Goal: Task Accomplishment & Management: Complete application form

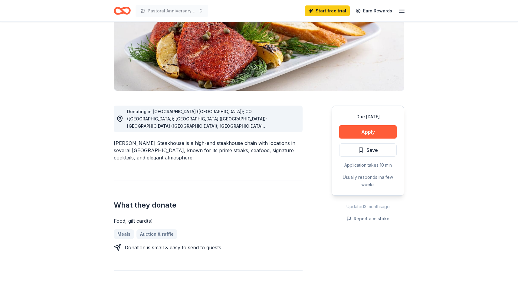
scroll to position [102, 0]
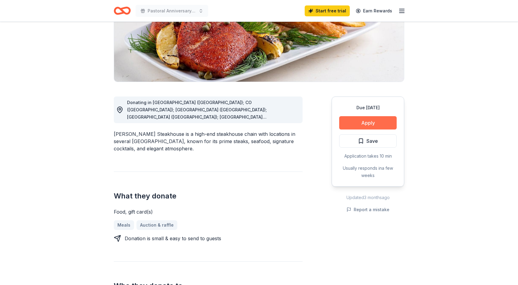
click at [386, 126] on button "Apply" at bounding box center [368, 122] width 58 height 13
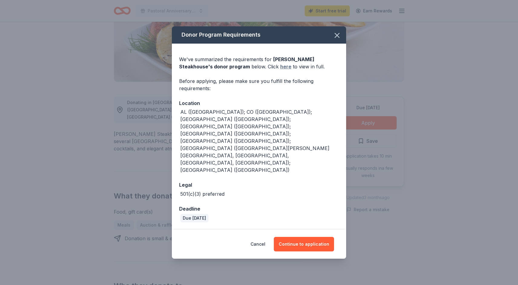
click at [280, 70] on link "here" at bounding box center [285, 66] width 11 height 7
click at [313, 237] on button "Continue to application" at bounding box center [304, 244] width 60 height 15
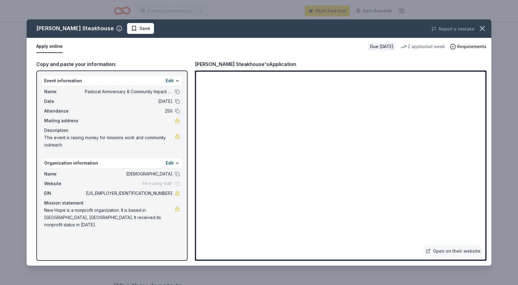
click at [138, 93] on span "Pastoral Anniversary & Community Impact Awards" at bounding box center [129, 91] width 88 height 7
click at [176, 91] on button at bounding box center [177, 91] width 5 height 5
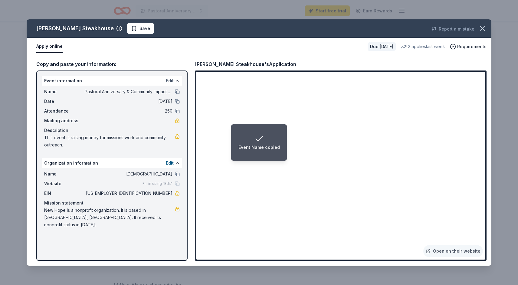
click at [172, 79] on button "Edit" at bounding box center [170, 80] width 8 height 7
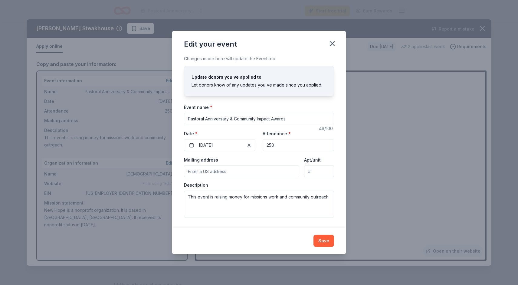
drag, startPoint x: 233, startPoint y: 120, endPoint x: 125, endPoint y: 122, distance: 108.4
click at [125, 122] on div "Edit your event Changes made here will update the Event too. Update donors you'…" at bounding box center [259, 142] width 518 height 285
click at [246, 121] on input "Pastoral Anniversary & Community Impact Awards" at bounding box center [259, 119] width 150 height 12
drag, startPoint x: 234, startPoint y: 118, endPoint x: 173, endPoint y: 115, distance: 60.9
click at [173, 115] on div "Changes made here will update the Event too. Update donors you've applied to Le…" at bounding box center [259, 141] width 174 height 172
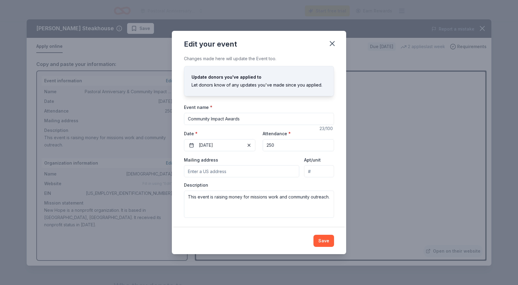
type input "Community Impact Awards"
click at [255, 171] on input "Mailing address" at bounding box center [241, 171] width 115 height 12
type input "913 North Patton Avenue, Arlington Heights, IL, 60004"
click at [242, 197] on textarea "This event is raising money for missions work and community outreach." at bounding box center [259, 204] width 150 height 27
click at [246, 204] on textarea "This event is raising money for missions work and community outreach." at bounding box center [259, 204] width 150 height 27
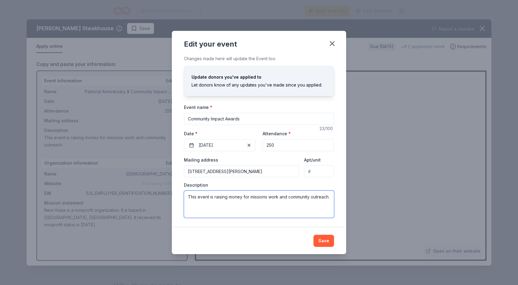
drag, startPoint x: 213, startPoint y: 204, endPoint x: 156, endPoint y: 191, distance: 59.1
click at [156, 191] on div "Edit your event Changes made here will update the Event too. Update donors you'…" at bounding box center [259, 142] width 518 height 285
paste textarea "“The Inaugural Community Impact Awards will honor leaders making a difference w…"
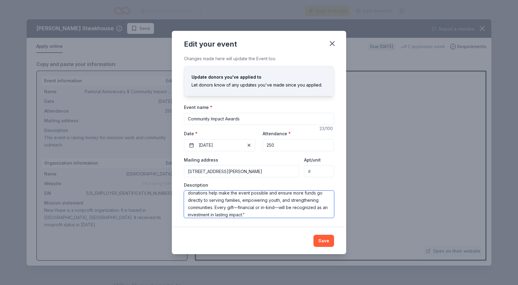
scroll to position [0, 0]
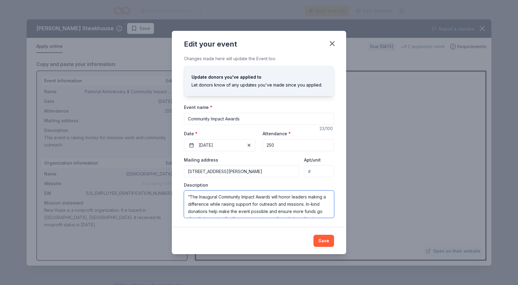
click at [191, 197] on textarea "“The Inaugural Community Impact Awards will honor leaders making a difference w…" at bounding box center [259, 204] width 150 height 27
click at [253, 214] on textarea "The Inaugural Community Impact Awards will honor leaders making a difference wh…" at bounding box center [259, 204] width 150 height 27
click at [303, 208] on textarea "The Inaugural Community Impact Awards will honor leaders making a difference wh…" at bounding box center [259, 204] width 150 height 27
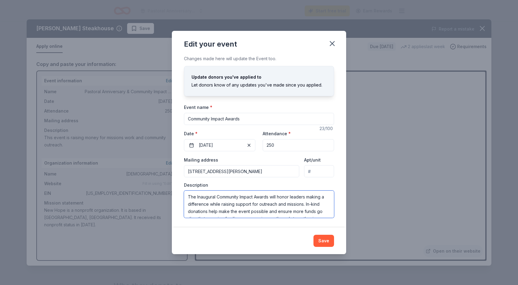
click at [303, 206] on textarea "The Inaugural Community Impact Awards will honor leaders making a difference wh…" at bounding box center [259, 204] width 150 height 27
click at [229, 200] on textarea "The Inaugural Community Impact Awards will honor leaders making a difference wh…" at bounding box center [259, 204] width 150 height 27
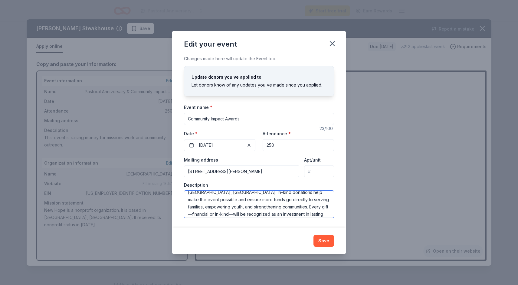
scroll to position [22, 0]
type textarea "The Inaugural Community Impact Awards will honor leaders making a difference wh…"
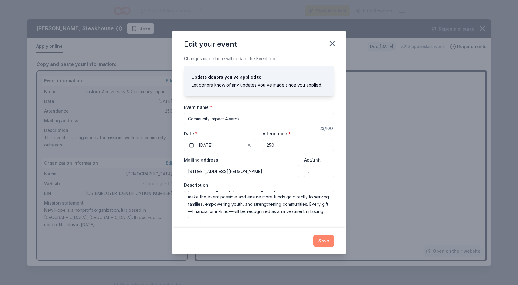
click at [319, 237] on button "Save" at bounding box center [324, 241] width 21 height 12
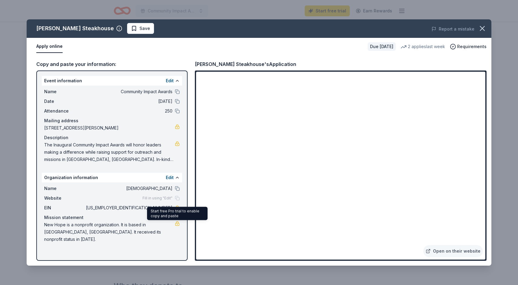
click at [158, 226] on span "New Hope is a nonprofit organization. It is based in Evanston, IL. It received …" at bounding box center [109, 232] width 131 height 22
click at [170, 174] on button "Edit" at bounding box center [170, 177] width 8 height 7
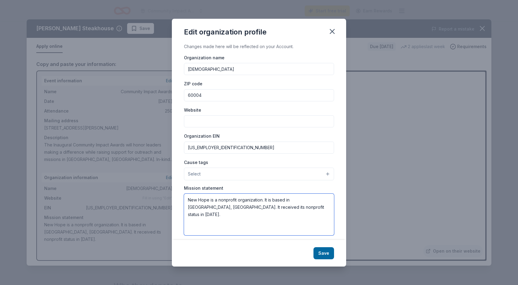
click at [264, 211] on textarea "New Hope is a nonprofit organization. It is based in Evanston, IL. It received …" at bounding box center [259, 215] width 150 height 42
type textarea "New Hope is a nonprofit organization. It is based in [GEOGRAPHIC_DATA], [GEOGRA…"
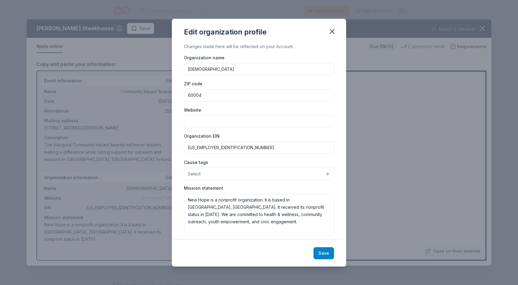
click at [318, 248] on button "Save" at bounding box center [324, 253] width 21 height 12
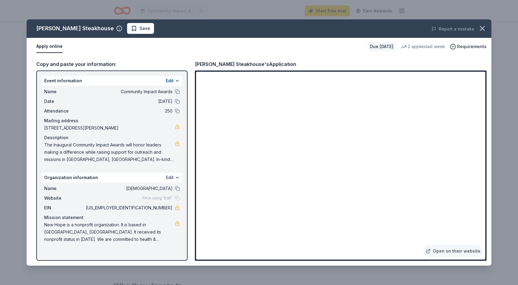
click at [168, 179] on button "Edit" at bounding box center [170, 177] width 8 height 7
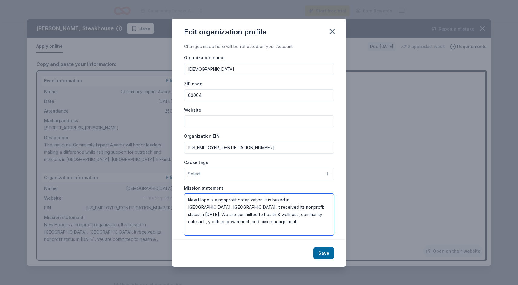
scroll to position [5, 0]
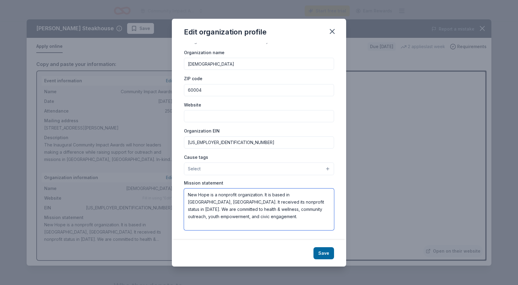
drag, startPoint x: 262, startPoint y: 208, endPoint x: 280, endPoint y: 245, distance: 40.8
click at [280, 245] on div "Edit organization profile Changes made here will be reflected on your Account. …" at bounding box center [259, 143] width 174 height 248
click at [316, 252] on button "Save" at bounding box center [324, 253] width 21 height 12
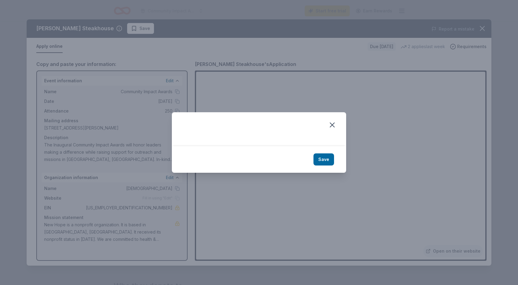
scroll to position [0, 0]
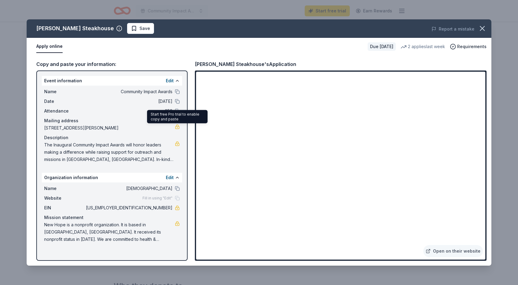
click at [178, 128] on link at bounding box center [177, 126] width 5 height 5
click at [483, 32] on icon "button" at bounding box center [482, 28] width 8 height 8
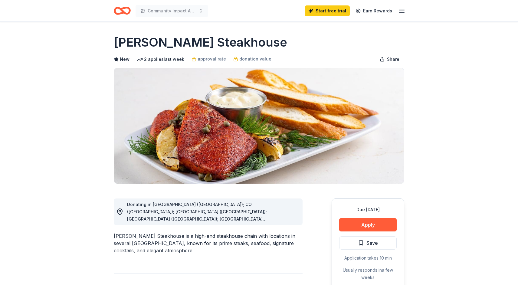
click at [404, 10] on icon "button" at bounding box center [402, 10] width 7 height 7
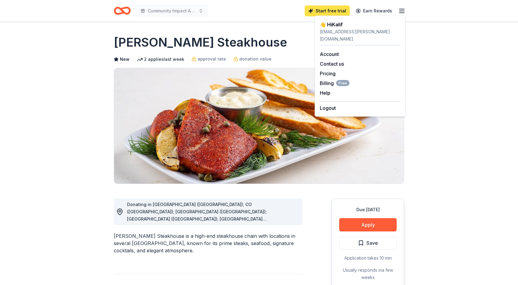
click at [325, 10] on link "Start free trial" at bounding box center [327, 10] width 45 height 11
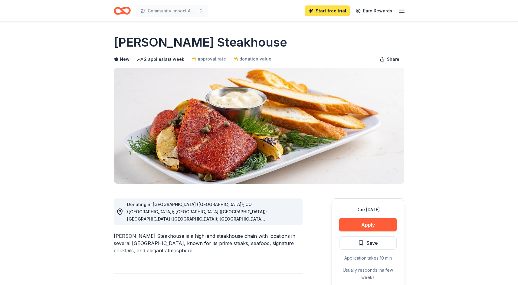
click at [325, 10] on link "Start free trial" at bounding box center [327, 10] width 45 height 11
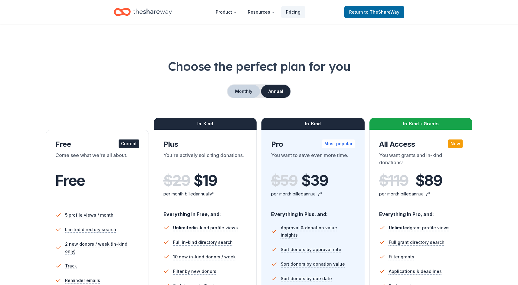
click at [246, 93] on button "Monthly" at bounding box center [244, 91] width 32 height 13
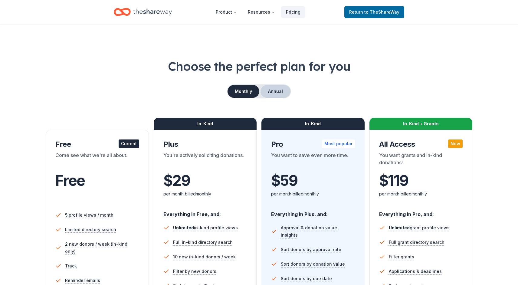
click at [271, 91] on button "Annual" at bounding box center [276, 91] width 30 height 13
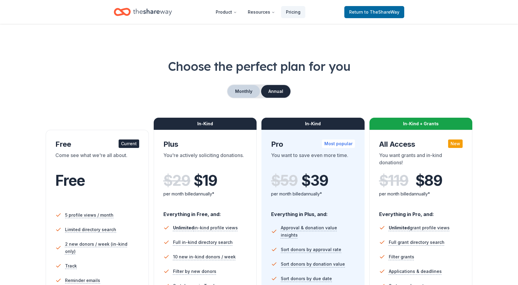
click at [246, 92] on button "Monthly" at bounding box center [244, 91] width 32 height 13
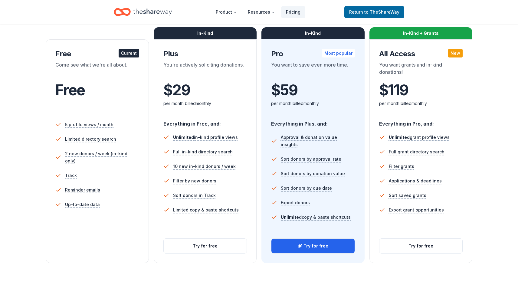
scroll to position [95, 0]
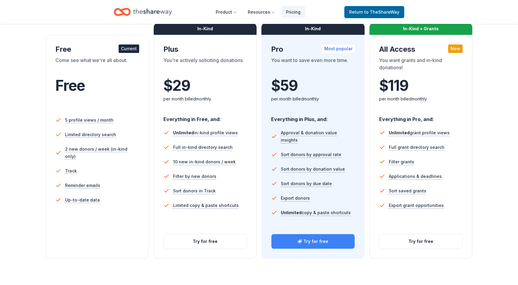
click at [325, 246] on button "Try for free" at bounding box center [313, 241] width 83 height 15
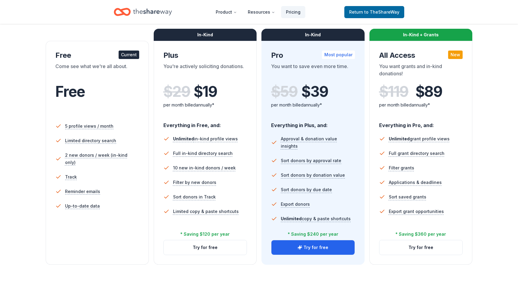
scroll to position [90, 0]
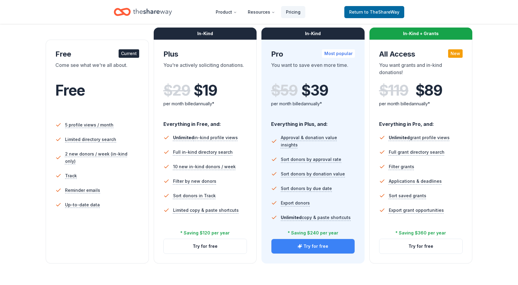
click at [331, 246] on button "Try for free" at bounding box center [313, 246] width 83 height 15
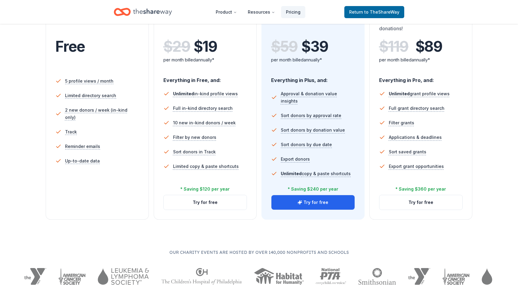
scroll to position [135, 0]
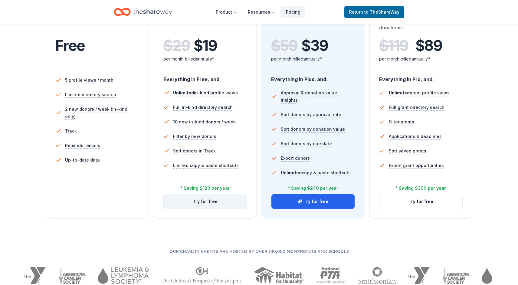
click at [206, 205] on button "Try for free" at bounding box center [205, 201] width 83 height 15
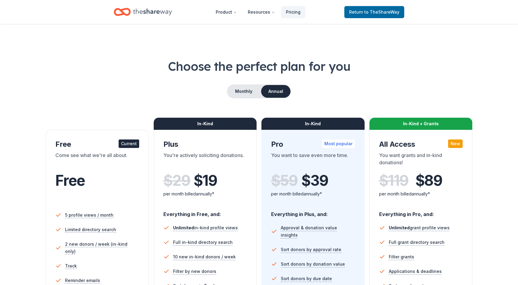
scroll to position [135, 0]
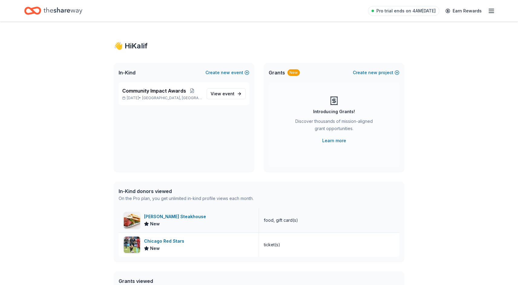
click at [179, 218] on div "[PERSON_NAME] Steakhouse" at bounding box center [176, 216] width 65 height 7
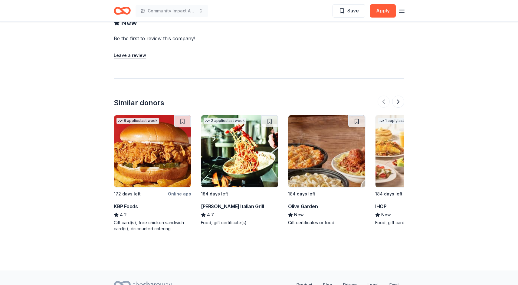
scroll to position [577, 0]
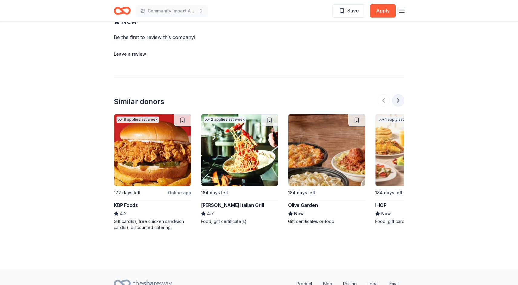
click at [400, 102] on button at bounding box center [398, 100] width 12 height 12
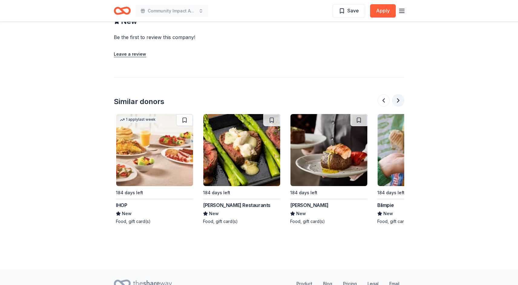
scroll to position [0, 262]
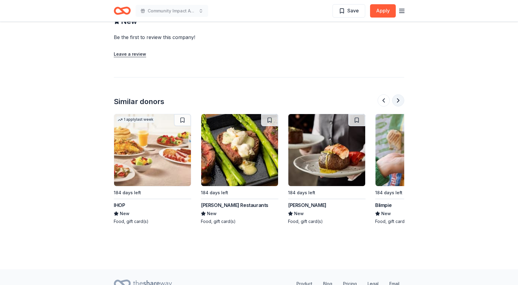
click at [400, 102] on button at bounding box center [398, 100] width 12 height 12
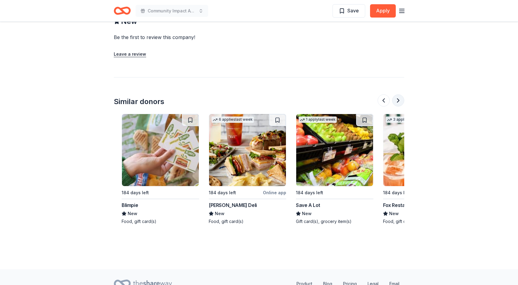
scroll to position [0, 523]
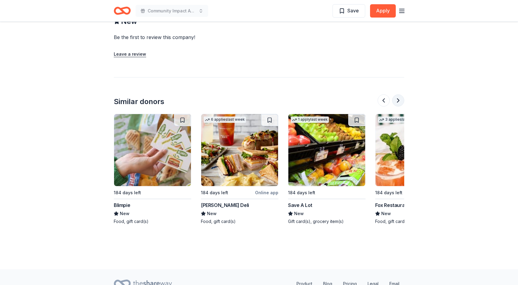
click at [400, 102] on button at bounding box center [398, 100] width 12 height 12
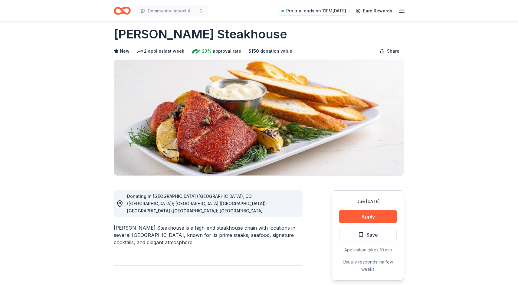
scroll to position [0, 0]
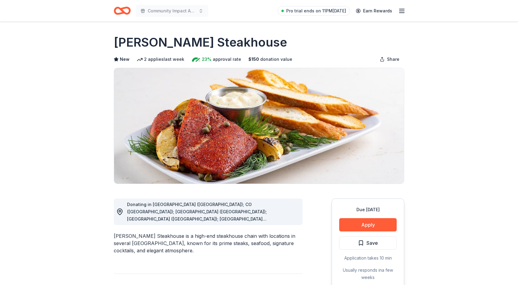
click at [404, 13] on line "button" at bounding box center [402, 13] width 5 height 0
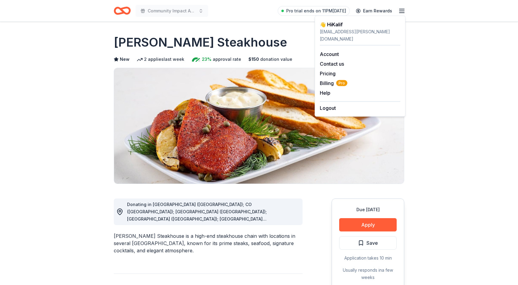
click at [404, 13] on line "button" at bounding box center [402, 13] width 5 height 0
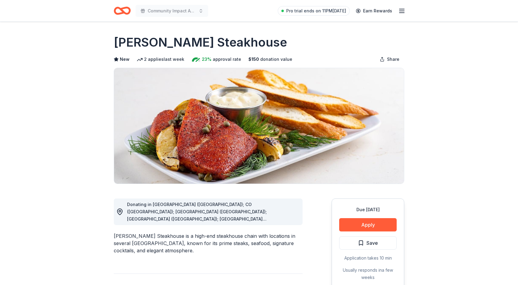
click at [118, 11] on icon "Home" at bounding box center [122, 11] width 17 height 14
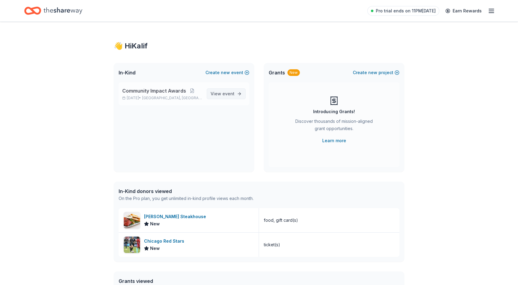
click at [216, 95] on span "View event" at bounding box center [223, 93] width 24 height 7
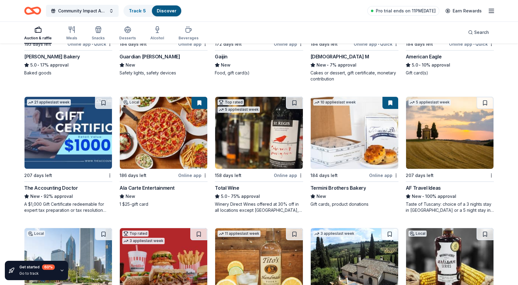
scroll to position [928, 0]
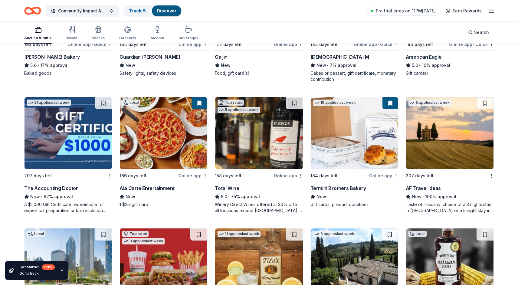
click at [245, 152] on img at bounding box center [259, 133] width 88 height 72
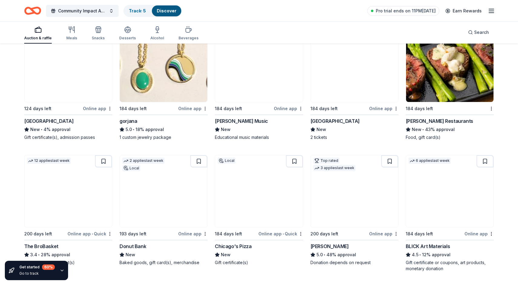
scroll to position [1266, 0]
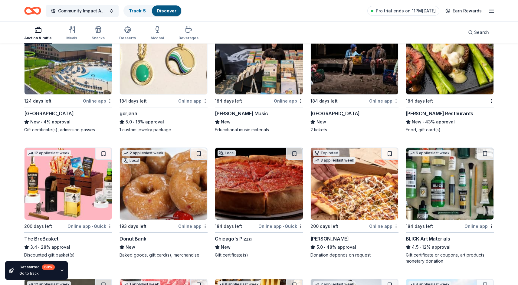
click at [439, 112] on div "[PERSON_NAME] Restaurants" at bounding box center [440, 113] width 68 height 7
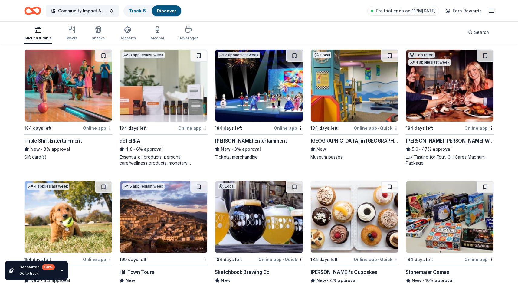
scroll to position [1759, 0]
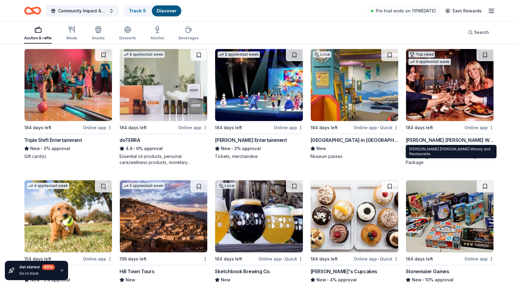
click at [428, 138] on div "Cooper's Hawk Winery and Restaurants" at bounding box center [450, 140] width 88 height 7
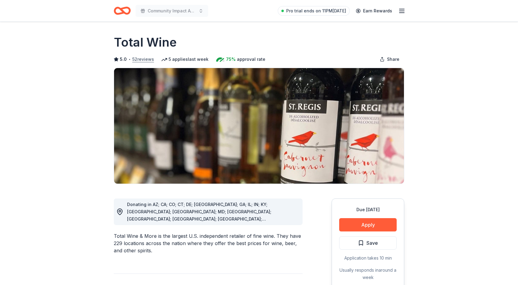
click at [137, 58] on button "52 reviews" at bounding box center [143, 59] width 22 height 7
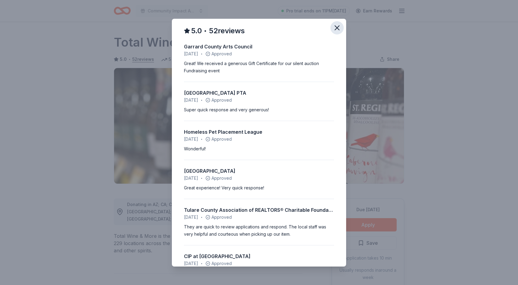
click at [334, 28] on icon "button" at bounding box center [337, 28] width 8 height 8
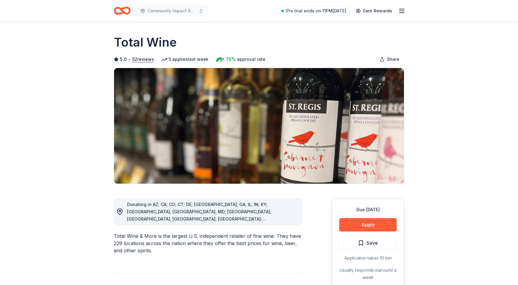
click at [253, 56] on span "approval rate" at bounding box center [251, 59] width 28 height 7
click at [228, 59] on span "75%" at bounding box center [231, 59] width 10 height 7
click at [383, 225] on button "Apply" at bounding box center [368, 224] width 58 height 13
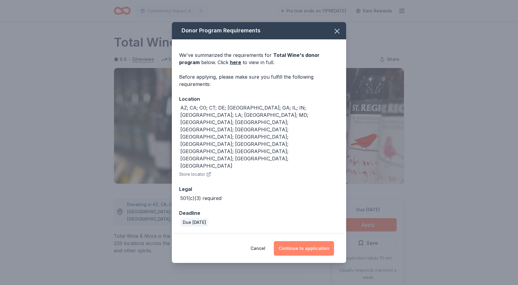
click at [308, 241] on button "Continue to application" at bounding box center [304, 248] width 60 height 15
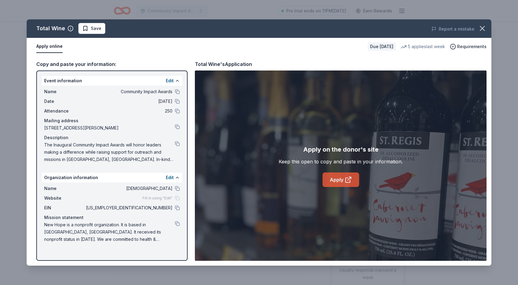
click at [352, 183] on link "Apply" at bounding box center [341, 180] width 37 height 15
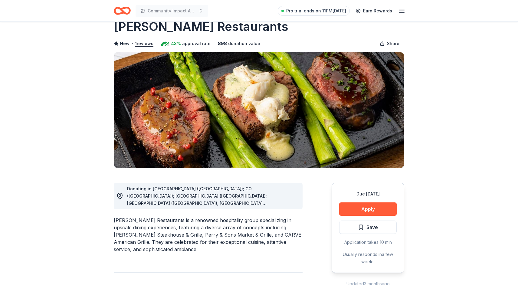
scroll to position [15, 0]
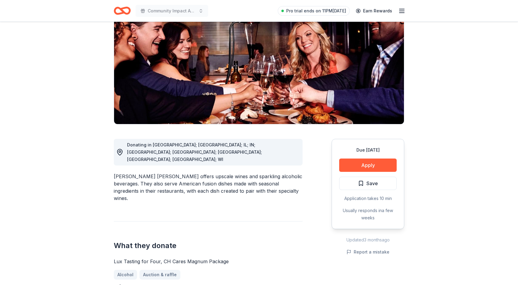
scroll to position [77, 0]
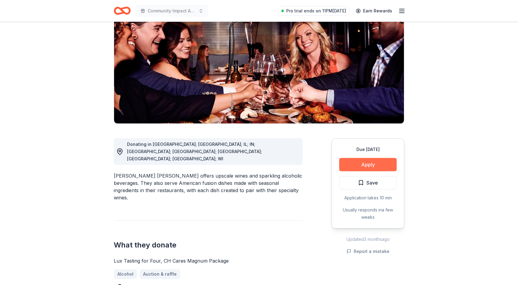
click at [386, 158] on button "Apply" at bounding box center [368, 164] width 58 height 13
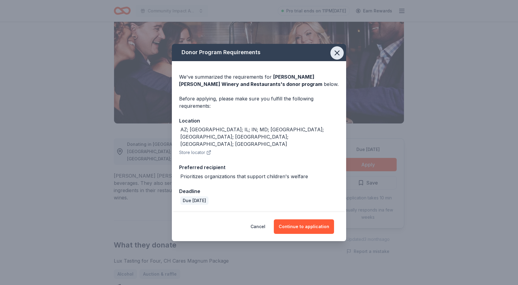
click at [332, 60] on button "button" at bounding box center [337, 52] width 13 height 13
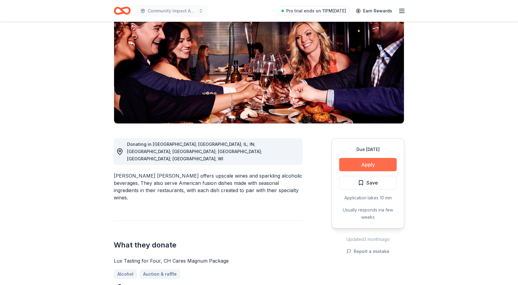
click at [357, 158] on button "Apply" at bounding box center [368, 164] width 58 height 13
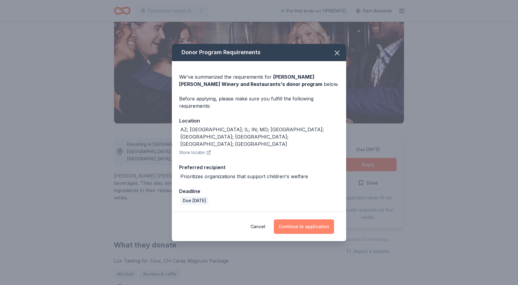
click at [299, 220] on button "Continue to application" at bounding box center [304, 227] width 60 height 15
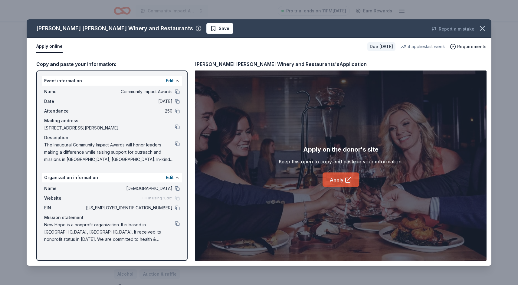
click at [342, 183] on link "Apply" at bounding box center [341, 180] width 37 height 15
click at [486, 31] on icon "button" at bounding box center [482, 28] width 8 height 8
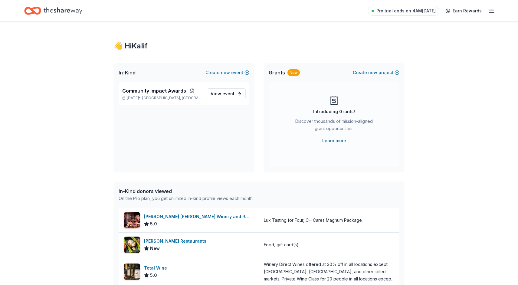
click at [55, 2] on div "Pro trial ends on 4AM[DATE] Earn Rewards" at bounding box center [259, 11] width 518 height 22
click at [30, 13] on icon "Home" at bounding box center [29, 11] width 9 height 6
click at [60, 8] on icon "Home" at bounding box center [63, 11] width 39 height 12
click at [492, 13] on icon "button" at bounding box center [491, 10] width 7 height 7
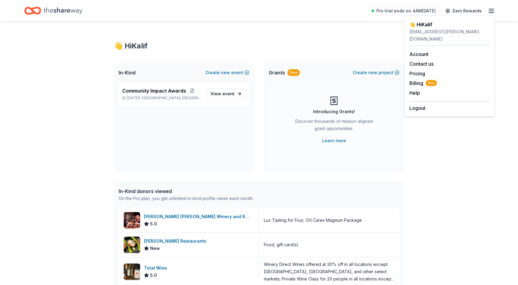
click at [425, 71] on div "Account Contact us Pricing Billing Pro Help Earn rewards" at bounding box center [450, 74] width 81 height 56
click at [423, 80] on span "Billing Pro" at bounding box center [424, 83] width 28 height 7
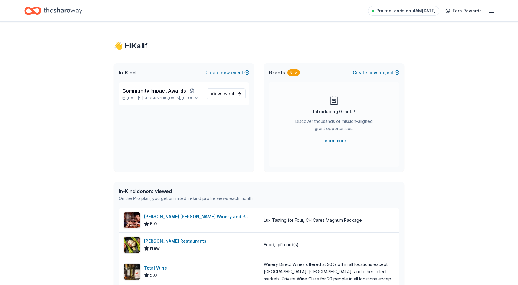
click at [70, 10] on icon "Home" at bounding box center [63, 10] width 39 height 7
click at [215, 95] on span "View event" at bounding box center [223, 93] width 24 height 7
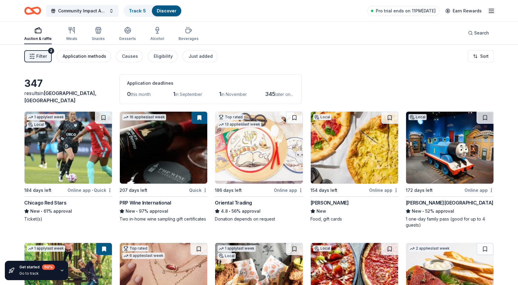
click at [75, 55] on div "Application methods" at bounding box center [85, 56] width 44 height 7
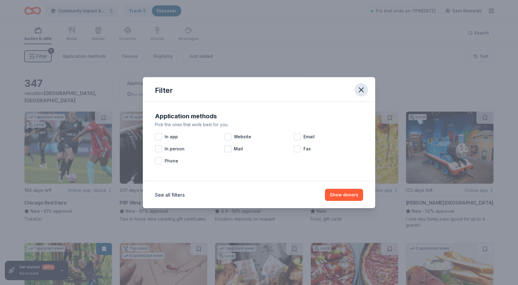
click at [361, 93] on icon "button" at bounding box center [361, 90] width 8 height 8
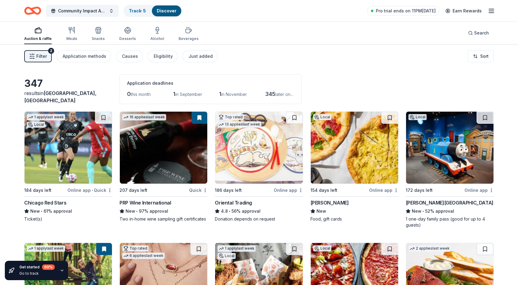
click at [280, 95] on span "later on..." at bounding box center [285, 94] width 18 height 5
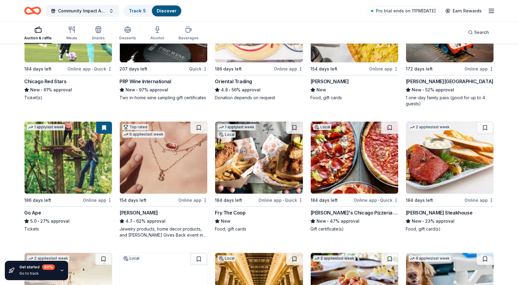
scroll to position [124, 0]
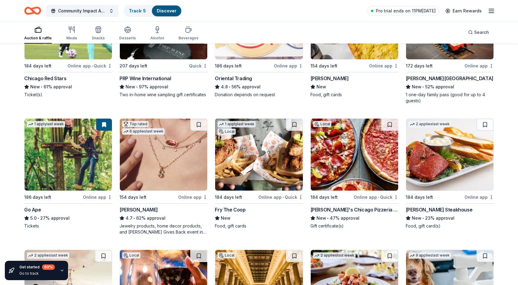
click at [170, 163] on img at bounding box center [164, 155] width 88 height 72
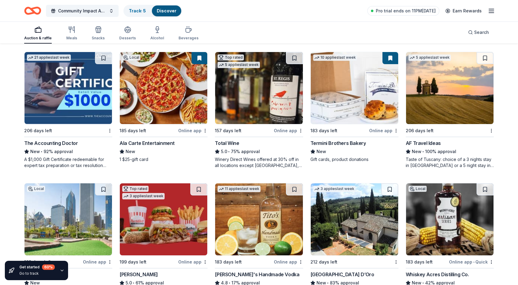
scroll to position [978, 0]
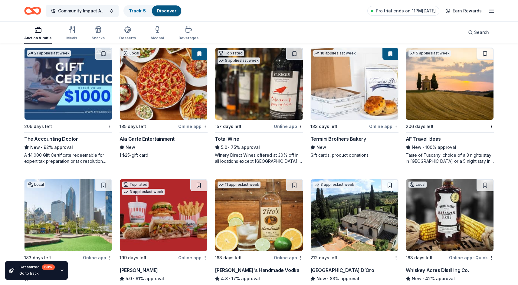
click at [68, 139] on div "The Accounting Doctor" at bounding box center [51, 138] width 54 height 7
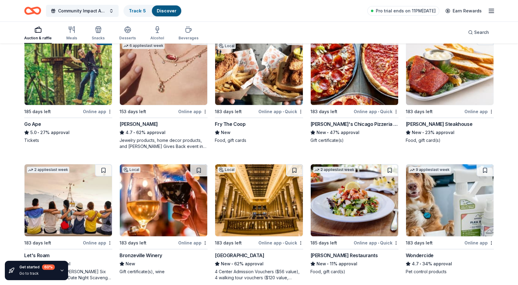
scroll to position [189, 0]
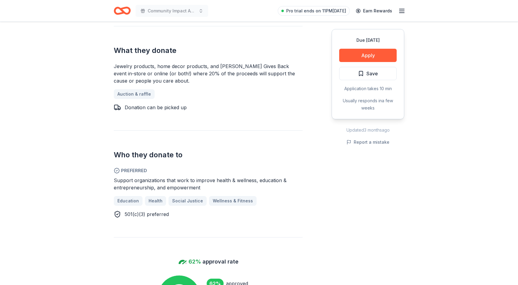
scroll to position [258, 0]
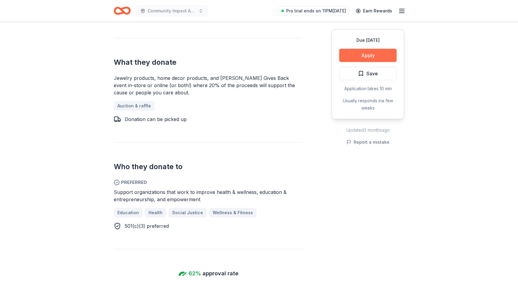
click at [375, 56] on button "Apply" at bounding box center [368, 55] width 58 height 13
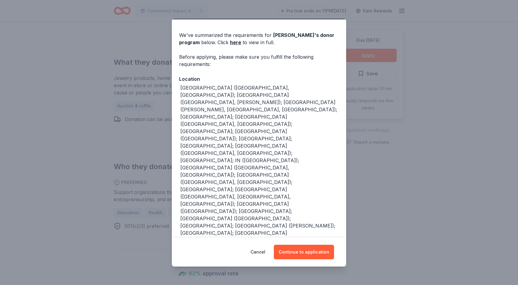
scroll to position [0, 0]
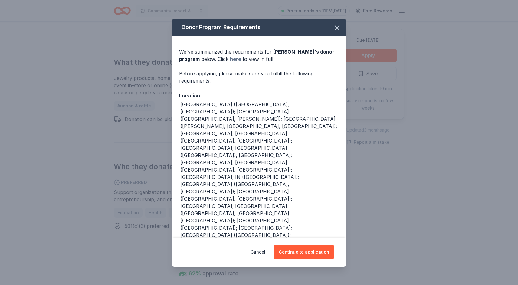
click at [236, 60] on link "here" at bounding box center [235, 58] width 11 height 7
click at [299, 256] on button "Continue to application" at bounding box center [304, 252] width 60 height 15
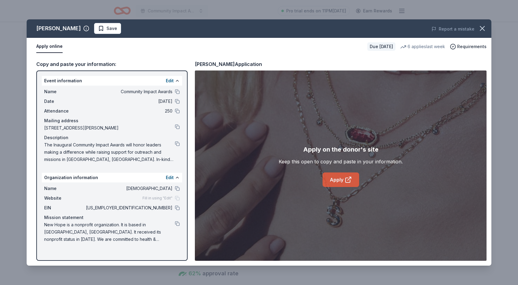
click at [333, 177] on link "Apply" at bounding box center [341, 180] width 37 height 15
click at [488, 27] on button "button" at bounding box center [482, 28] width 13 height 13
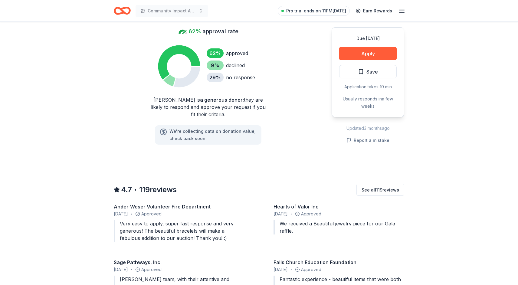
scroll to position [508, 0]
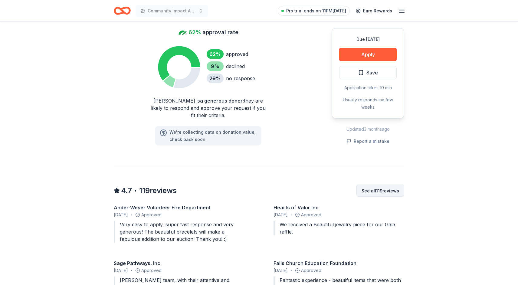
click at [369, 196] on button "See all 119 reviews" at bounding box center [381, 191] width 48 height 12
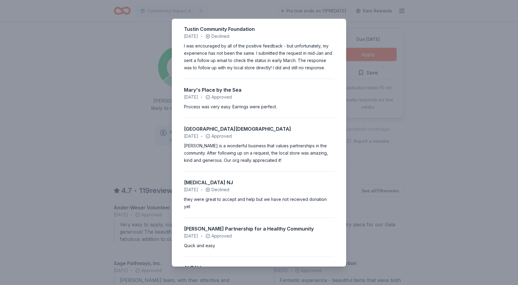
scroll to position [1685, 0]
click at [20, 47] on div "4.7 • 119 reviews Ander-Weser Volunteer Fire Department August 2025 • Approved …" at bounding box center [259, 142] width 518 height 285
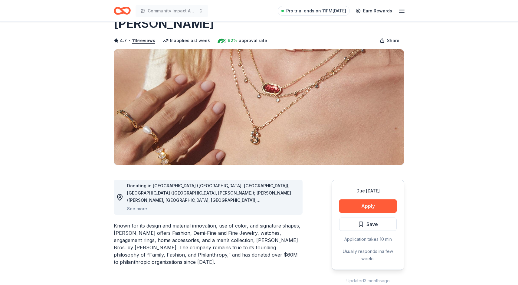
scroll to position [0, 0]
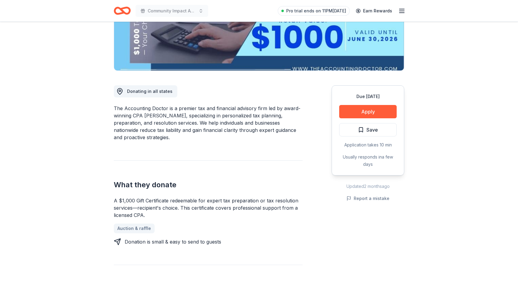
scroll to position [112, 0]
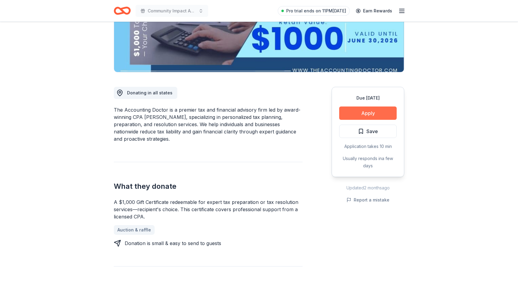
click at [389, 115] on button "Apply" at bounding box center [368, 113] width 58 height 13
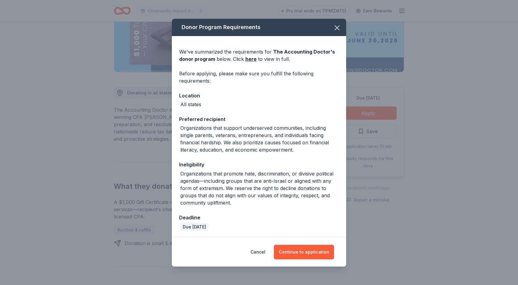
scroll to position [1, 0]
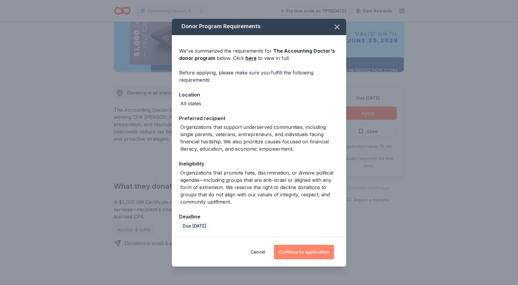
click at [304, 248] on button "Continue to application" at bounding box center [304, 252] width 60 height 15
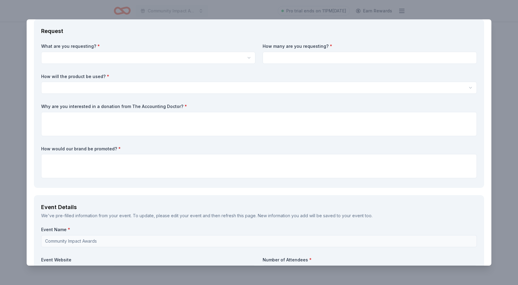
scroll to position [57, 0]
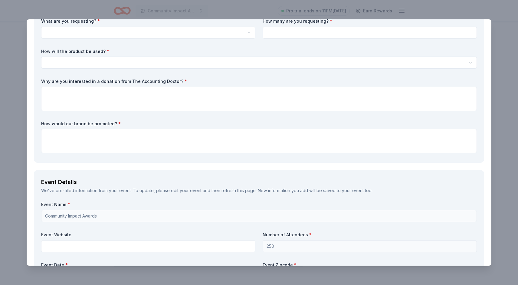
click at [224, 34] on html "Community Impact Awards Pro trial ends on 11PM[DATE] Earn Rewards Due [DATE] Sh…" at bounding box center [259, 30] width 518 height 285
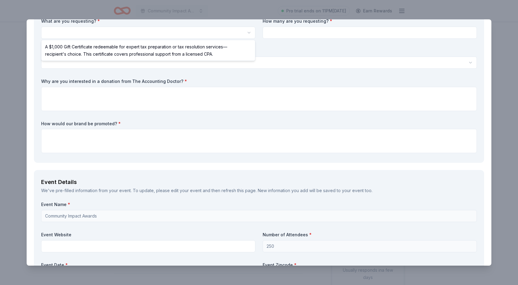
select select "A $1,000 Gift Certificate redeemable for expert tax preparation or tax resoluti…"
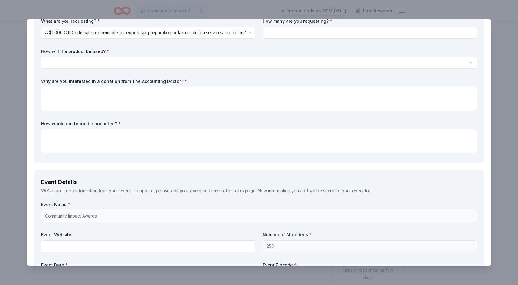
click at [301, 31] on input at bounding box center [370, 33] width 214 height 12
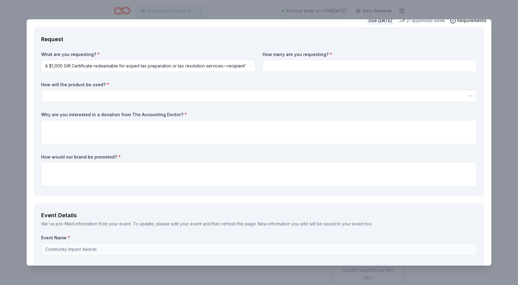
scroll to position [22, 0]
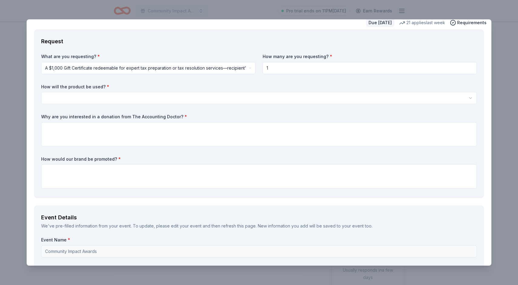
type input "1"
click at [180, 103] on html "Community Impact Awards Pro trial ends on 11PM[DATE] Earn Rewards Due [DATE] Sh…" at bounding box center [259, 142] width 518 height 285
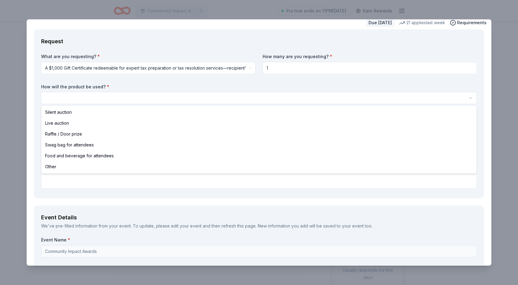
select select "silentAuction"
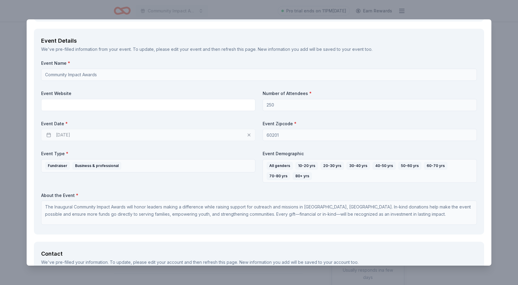
scroll to position [205, 0]
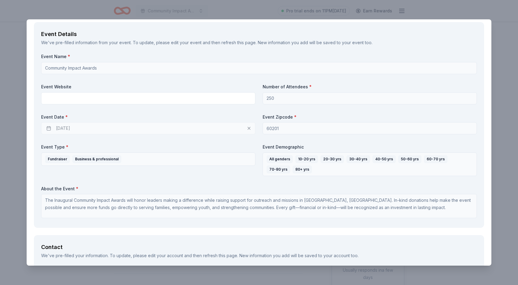
click at [51, 130] on div "[DATE]" at bounding box center [148, 128] width 214 height 12
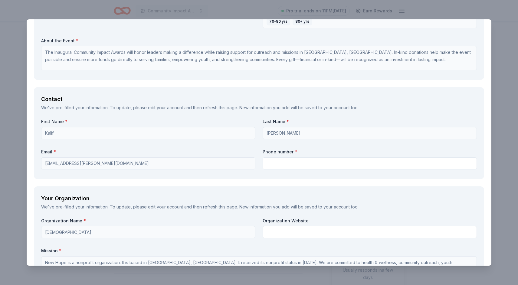
scroll to position [358, 0]
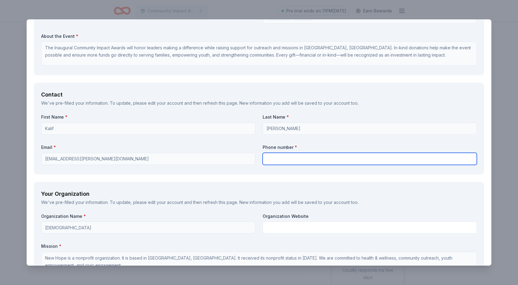
click at [281, 163] on input "text" at bounding box center [370, 159] width 214 height 12
type input "7"
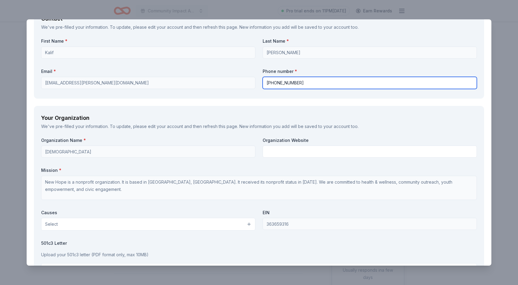
scroll to position [435, 0]
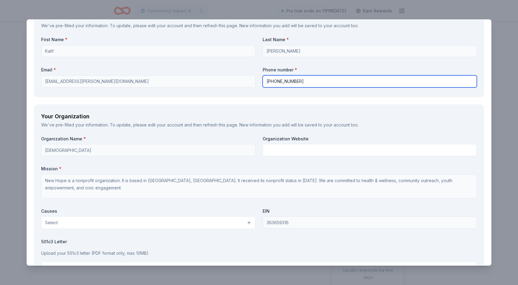
type input "[PHONE_NUMBER]"
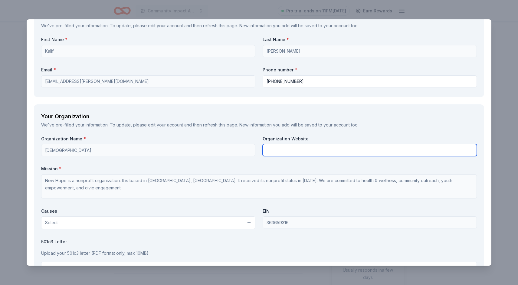
click at [284, 155] on input "text" at bounding box center [370, 150] width 214 height 12
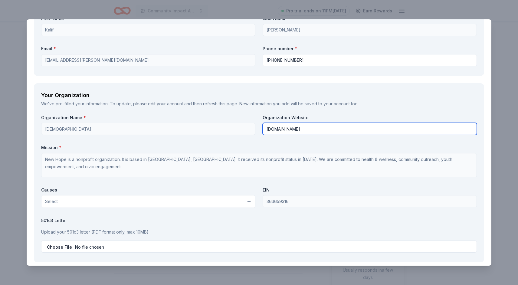
scroll to position [467, 0]
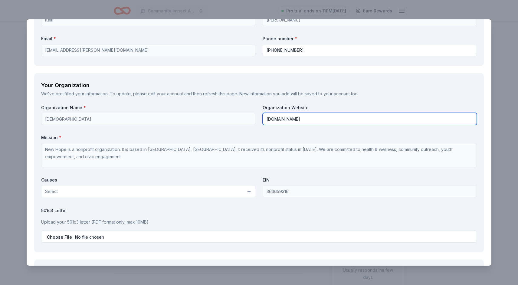
type input "[DOMAIN_NAME]"
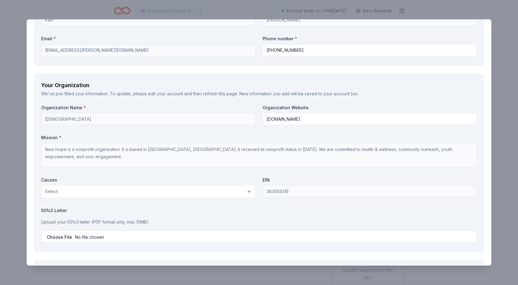
click at [229, 193] on button "Select" at bounding box center [148, 191] width 214 height 13
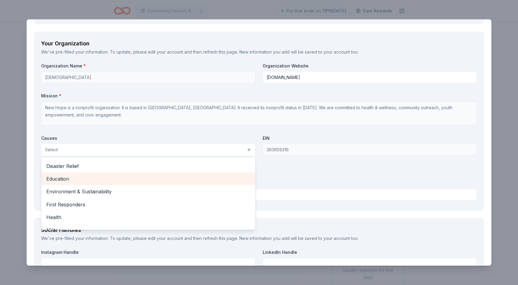
scroll to position [37, 0]
click at [141, 184] on span "Education" at bounding box center [148, 180] width 204 height 8
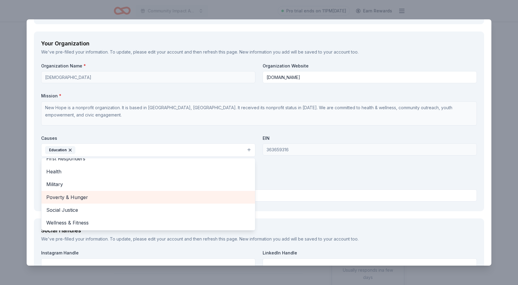
click at [108, 199] on span "Poverty & Hunger" at bounding box center [148, 198] width 204 height 8
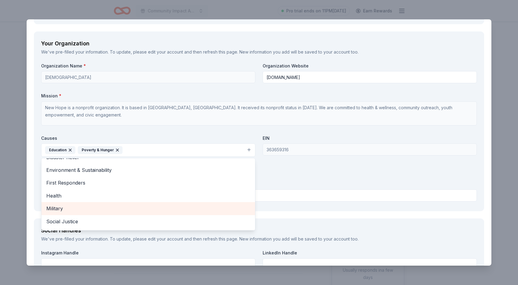
scroll to position [43, 0]
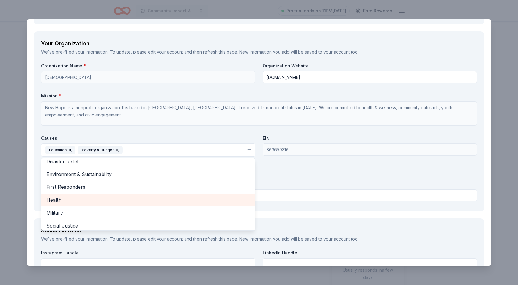
click at [113, 197] on span "Health" at bounding box center [148, 200] width 204 height 8
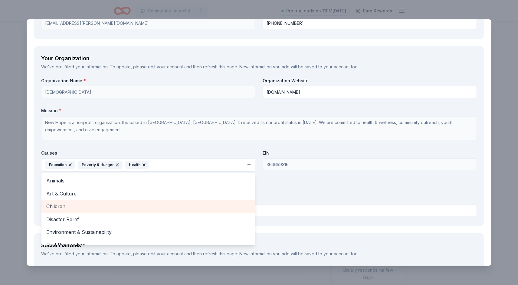
scroll to position [492, 0]
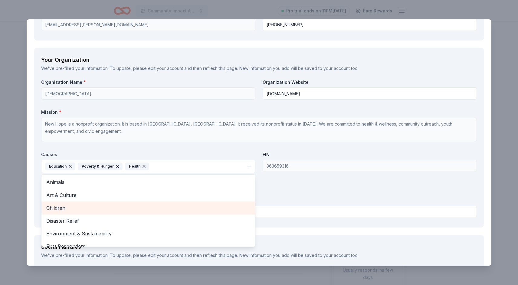
click at [115, 207] on span "Children" at bounding box center [148, 208] width 204 height 8
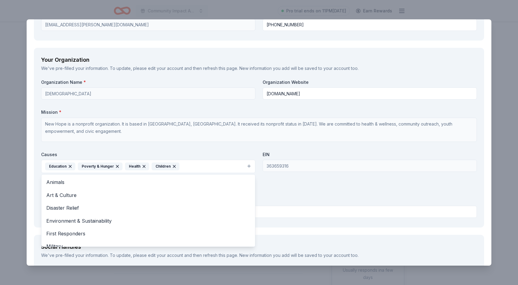
click at [316, 166] on div "Organization Name * New Hope [DEMOGRAPHIC_DATA] Organization Website [DOMAIN_NA…" at bounding box center [259, 149] width 436 height 141
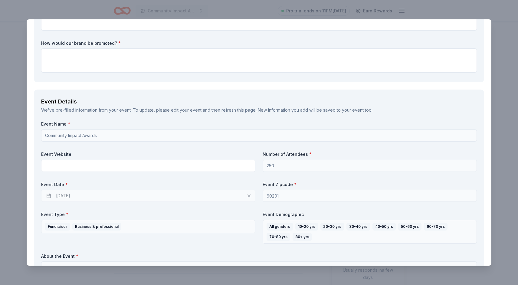
scroll to position [17, 0]
